Goal: Task Accomplishment & Management: Manage account settings

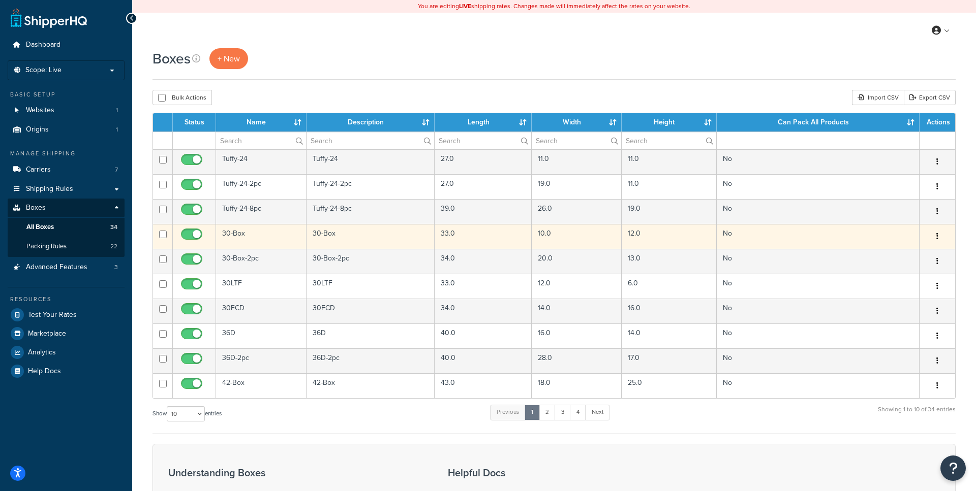
click at [941, 236] on button "button" at bounding box center [937, 237] width 14 height 16
click at [899, 258] on link "Edit" at bounding box center [903, 255] width 80 height 21
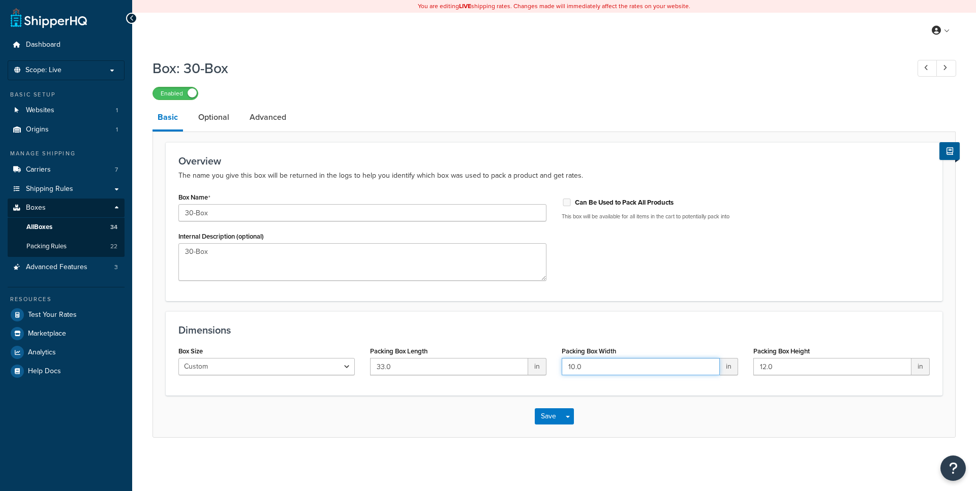
drag, startPoint x: 615, startPoint y: 362, endPoint x: 521, endPoint y: 366, distance: 94.1
click at [561, 366] on input "10.0" at bounding box center [640, 366] width 158 height 17
type input "11"
drag, startPoint x: 783, startPoint y: 364, endPoint x: 726, endPoint y: 357, distance: 57.9
click at [753, 362] on input "12.0" at bounding box center [832, 366] width 158 height 17
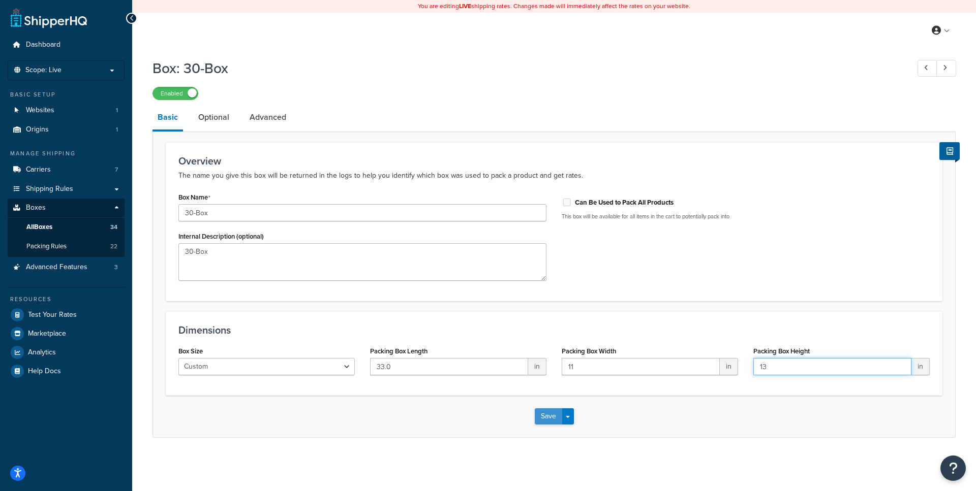
type input "13"
click at [538, 414] on button "Save" at bounding box center [548, 417] width 27 height 16
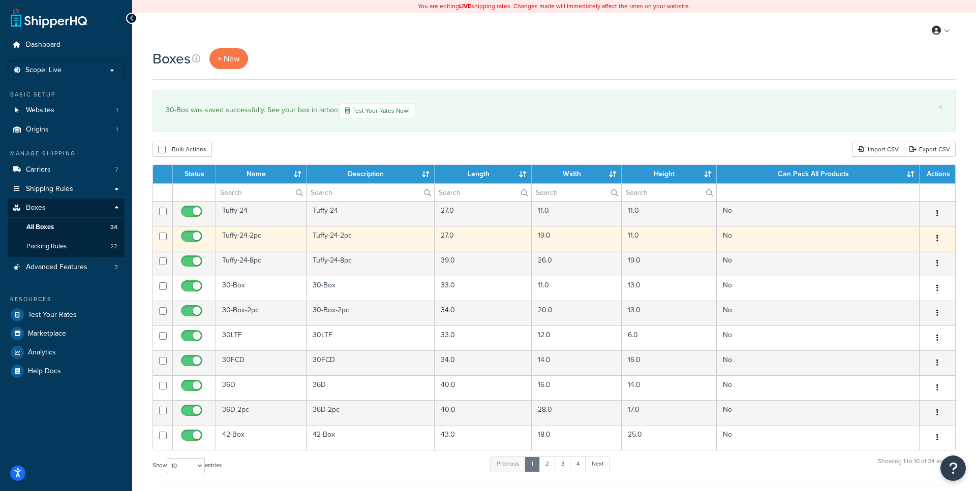
click at [936, 239] on button "button" at bounding box center [937, 239] width 14 height 16
click at [910, 253] on link "Edit" at bounding box center [903, 257] width 80 height 21
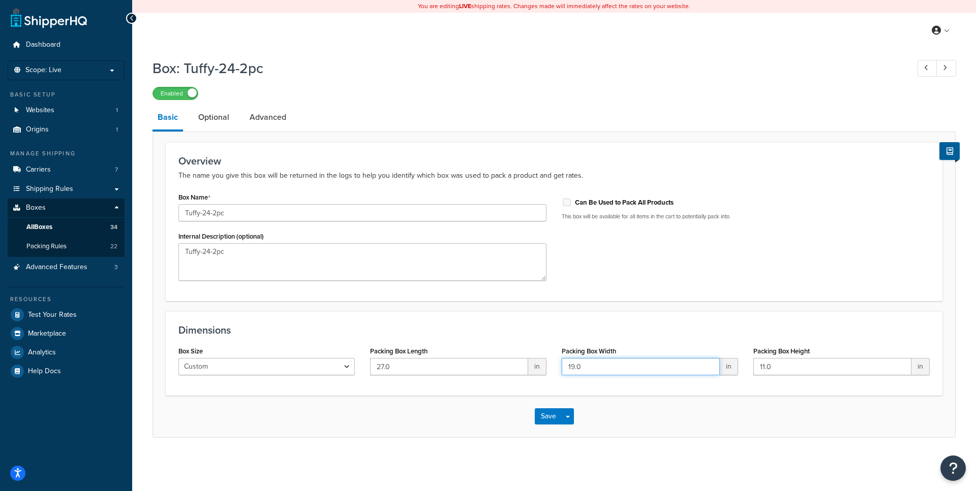
drag, startPoint x: 598, startPoint y: 361, endPoint x: 535, endPoint y: 360, distance: 63.0
click at [561, 366] on input "19.0" at bounding box center [640, 366] width 158 height 17
type input "23"
click at [536, 420] on button "Save" at bounding box center [548, 417] width 27 height 16
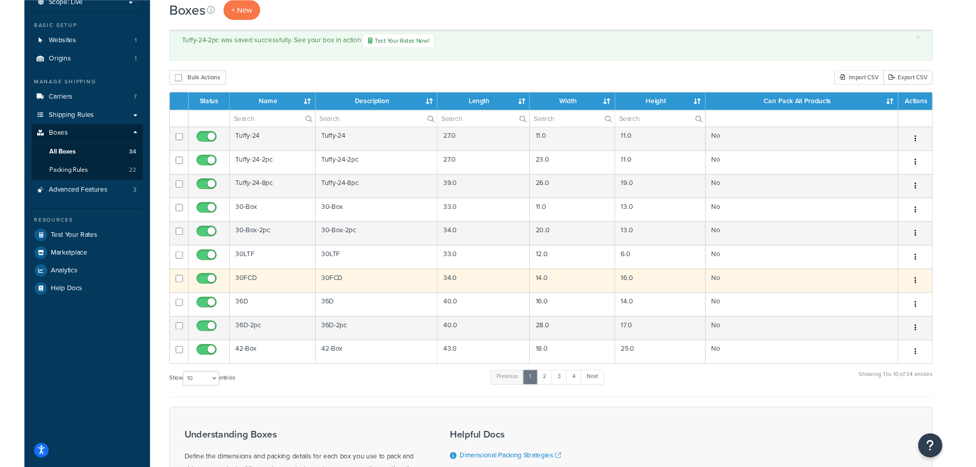
scroll to position [69, 0]
